Goal: Task Accomplishment & Management: Complete application form

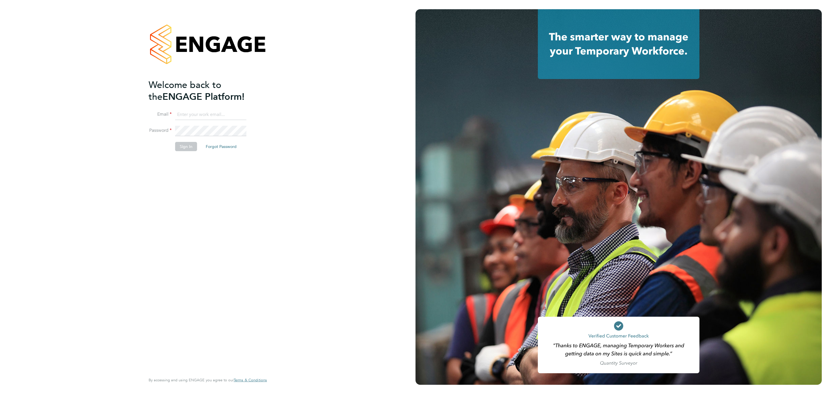
click at [221, 114] on input at bounding box center [210, 115] width 71 height 10
type input "[EMAIL_ADDRESS][DOMAIN_NAME]"
click at [189, 151] on li "Sign In Forgot Password" at bounding box center [205, 149] width 112 height 15
click at [189, 147] on button "Sign In" at bounding box center [186, 146] width 22 height 9
